Goal: Task Accomplishment & Management: Use online tool/utility

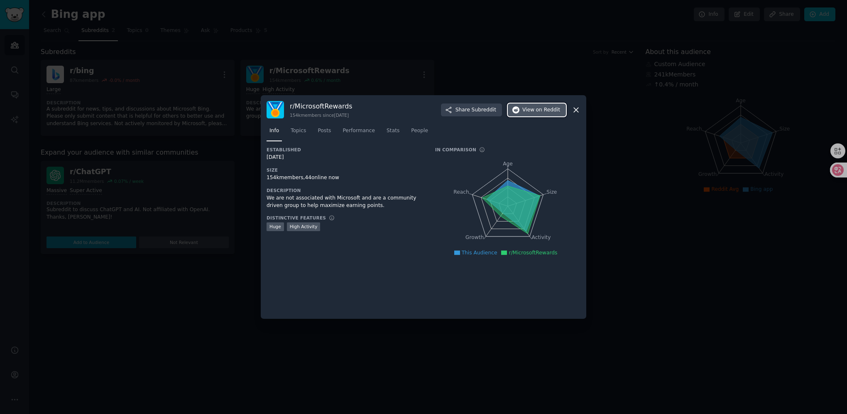
click at [548, 113] on button "View on Reddit" at bounding box center [537, 109] width 58 height 13
click at [206, 265] on div at bounding box center [423, 207] width 847 height 414
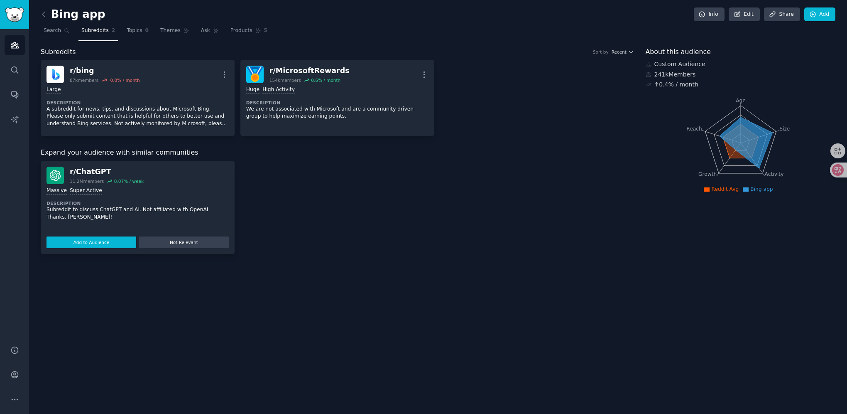
click at [124, 239] on button "Add to Audience" at bounding box center [92, 242] width 90 height 12
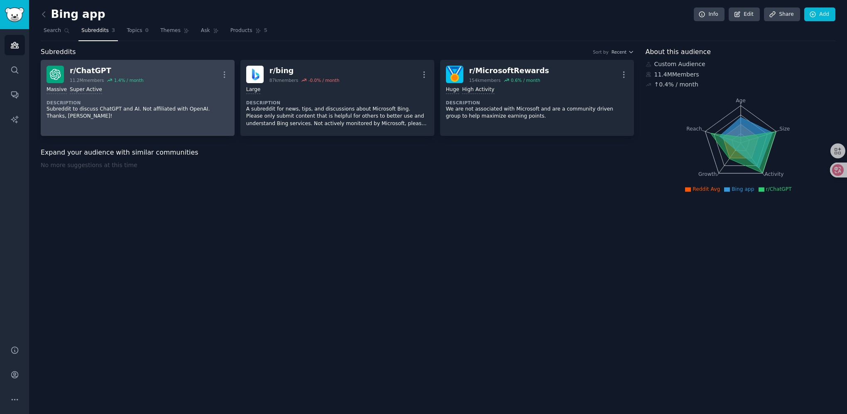
click at [208, 123] on link "r/ ChatGPT 11.2M members 1.4 % / month More >= 95th percentile for submissions …" at bounding box center [138, 98] width 194 height 76
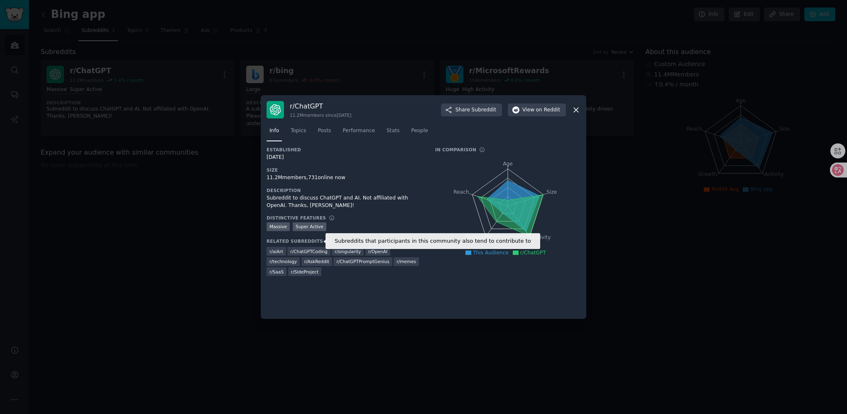
click at [326, 240] on icon at bounding box center [329, 241] width 6 height 6
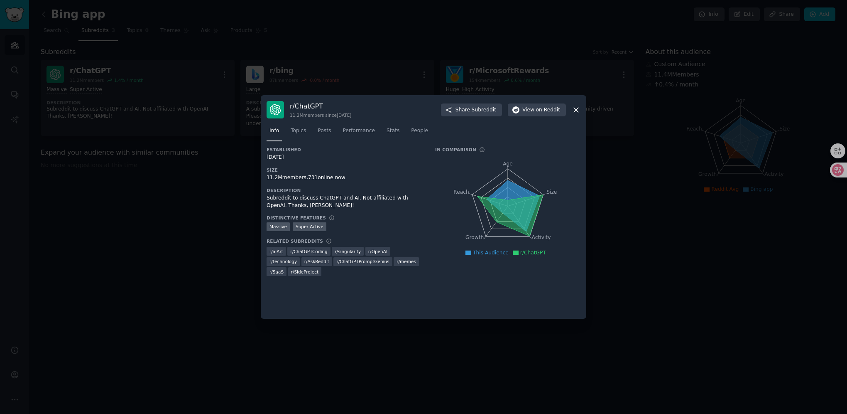
click at [577, 111] on icon at bounding box center [576, 110] width 9 height 9
